Goal: Task Accomplishment & Management: Complete application form

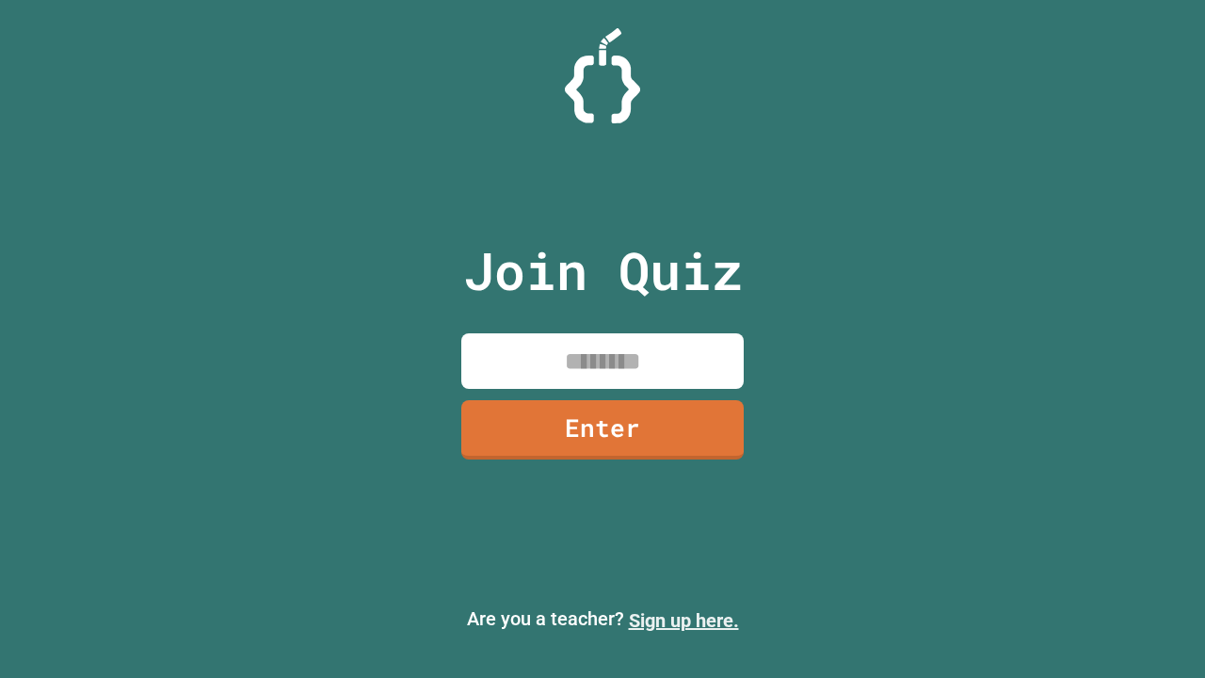
click at [684, 620] on link "Sign up here." at bounding box center [684, 620] width 110 height 23
